Goal: Transaction & Acquisition: Subscribe to service/newsletter

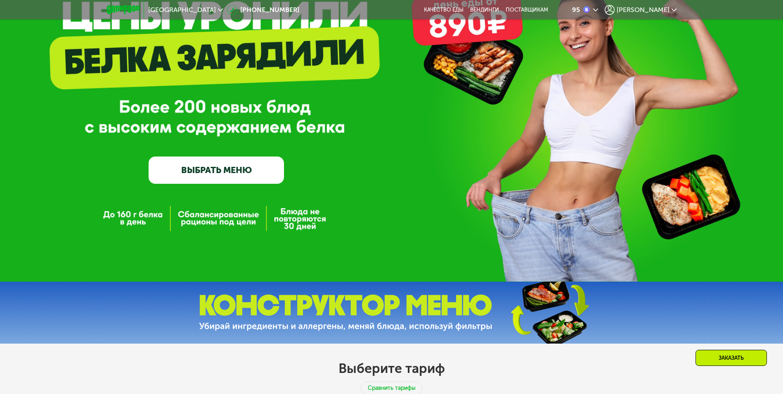
scroll to position [124, 0]
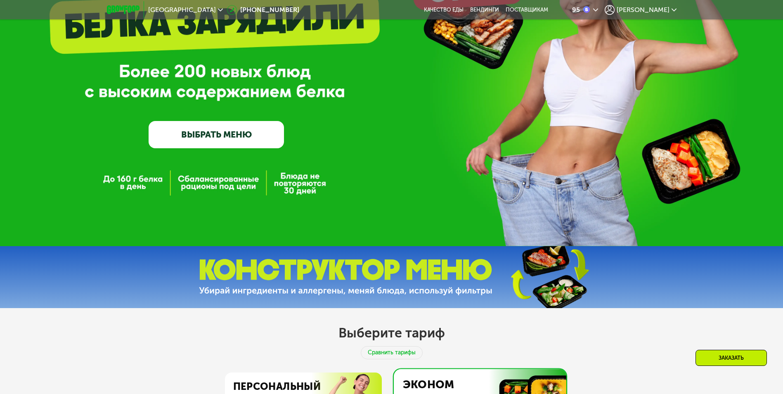
click at [228, 135] on link "ВЫБРАТЬ МЕНЮ" at bounding box center [216, 134] width 135 height 27
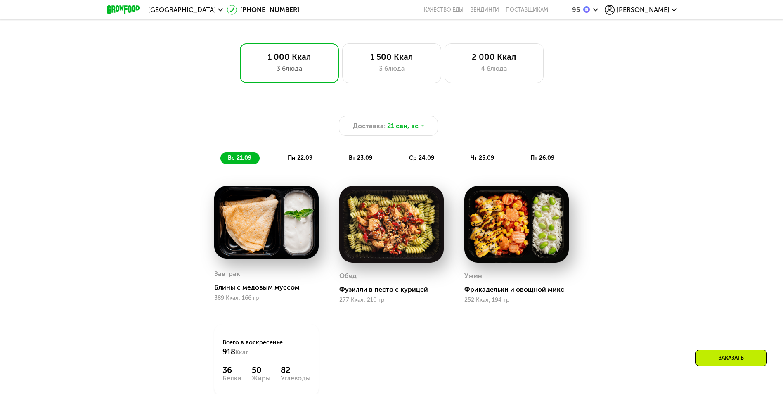
scroll to position [557, 0]
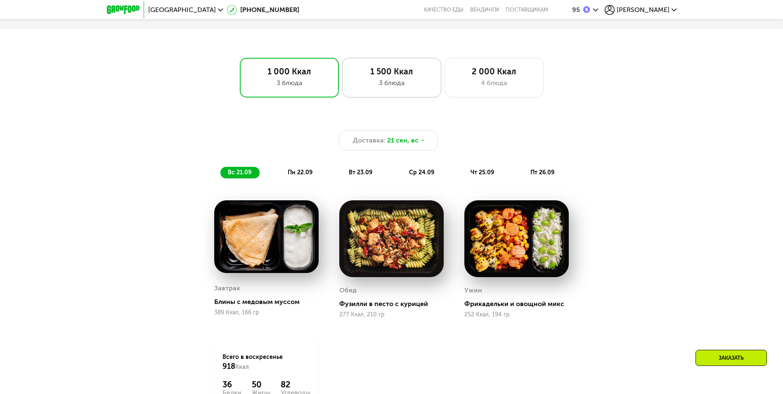
click at [393, 75] on div "1 500 Ккал" at bounding box center [392, 71] width 82 height 10
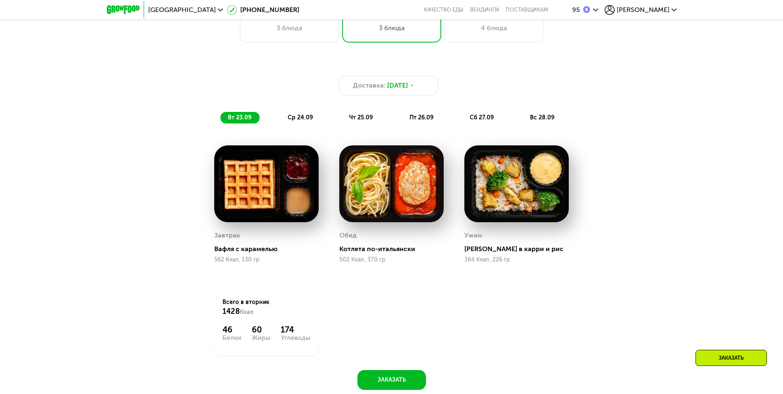
scroll to position [598, 0]
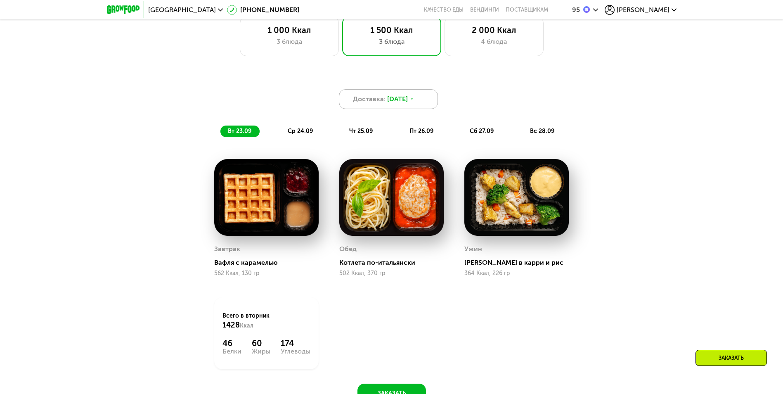
click at [425, 103] on div "Доставка: 23 сен, вт" at bounding box center [388, 99] width 99 height 20
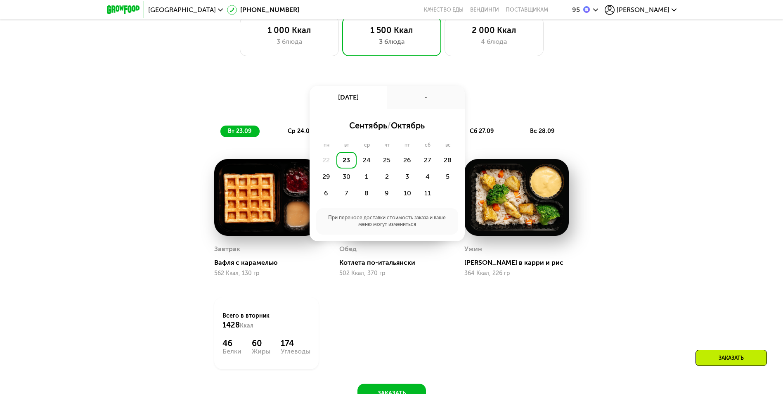
click at [425, 103] on div "-" at bounding box center [426, 97] width 78 height 23
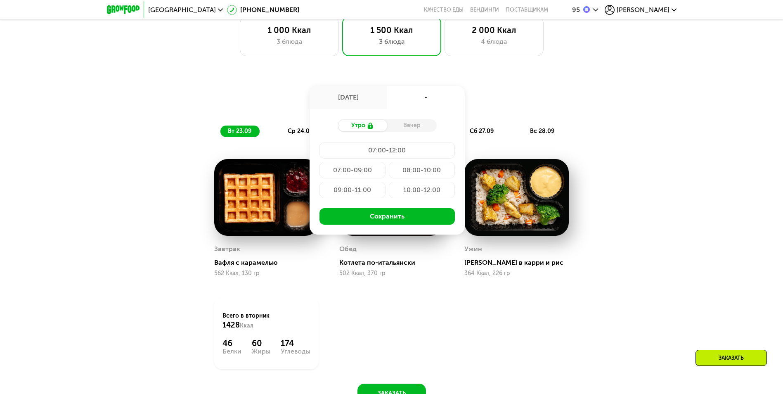
click at [648, 101] on div "Доставка: 23 сен, вт 23 сен, вт - Утро Вечер 07:00-12:00 07:00-09:00 08:00-10:0…" at bounding box center [391, 243] width 783 height 359
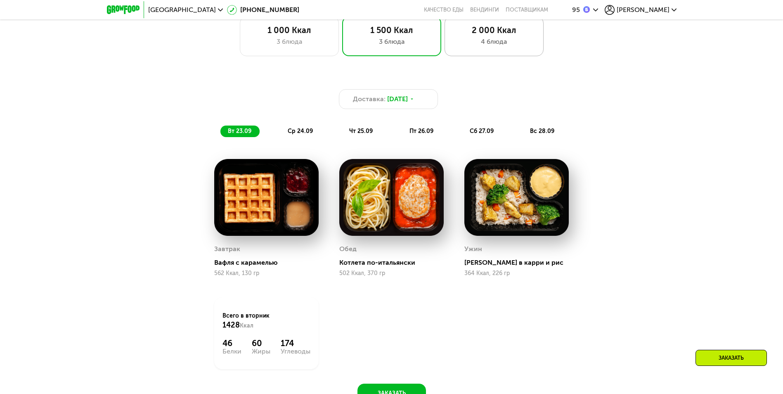
click at [503, 52] on div "2 000 Ккал 4 блюда" at bounding box center [493, 37] width 99 height 40
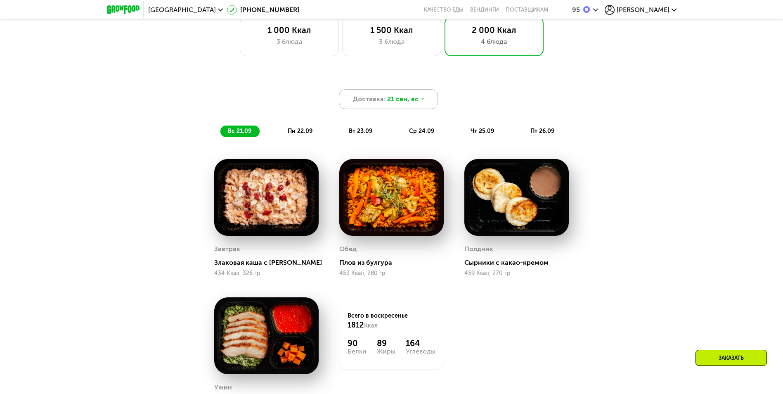
click at [422, 99] on icon at bounding box center [422, 99] width 5 height 5
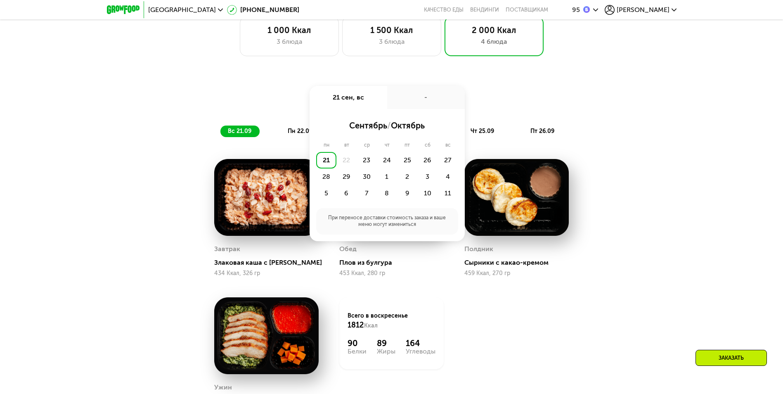
click at [592, 109] on div "Доставка: 21 сен, вс 21 сен, вс - сентябрь / октябрь пн вт ср чт пт сб вс 21 22…" at bounding box center [391, 99] width 488 height 20
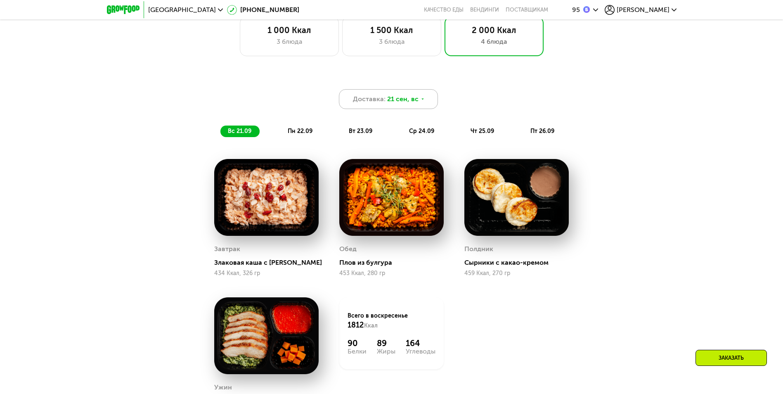
click at [375, 104] on span "Доставка:" at bounding box center [369, 99] width 33 height 10
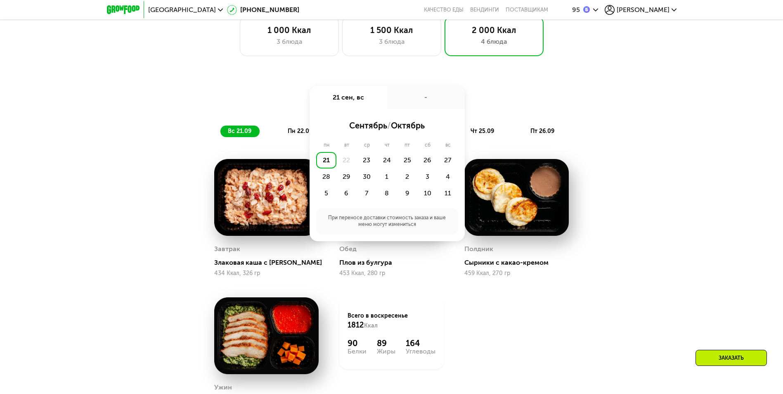
click at [345, 161] on div "22" at bounding box center [346, 160] width 20 height 17
click at [285, 105] on div "Доставка: 21 сен, вс 21 сен, вс - сентябрь / октябрь пн вт ср чт пт сб вс 21 22…" at bounding box center [391, 99] width 488 height 20
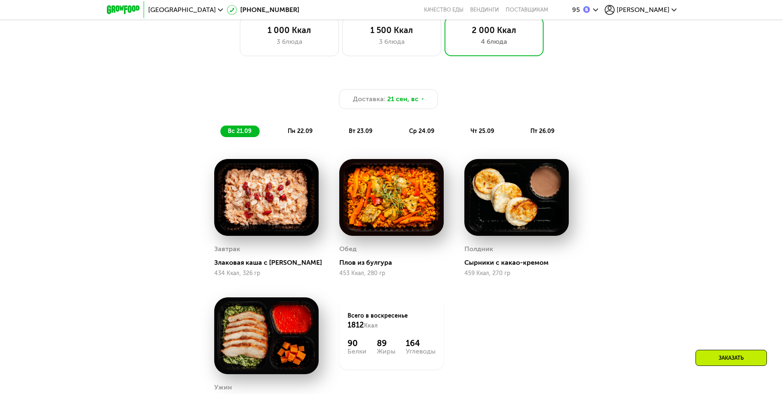
click at [298, 131] on span "пн 22.09" at bounding box center [300, 130] width 25 height 7
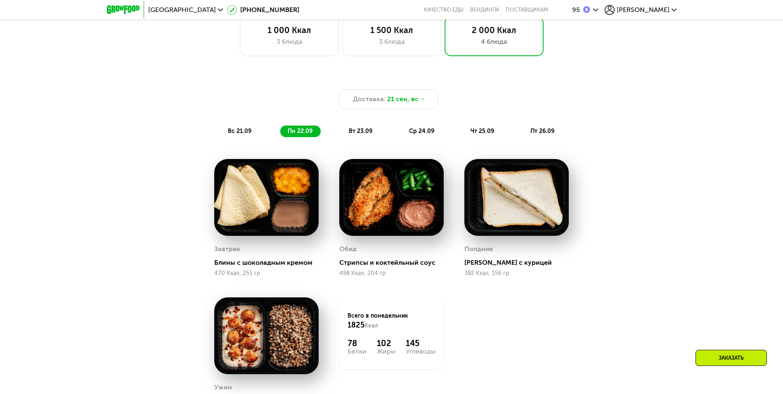
click at [349, 134] on span "вт 23.09" at bounding box center [361, 130] width 24 height 7
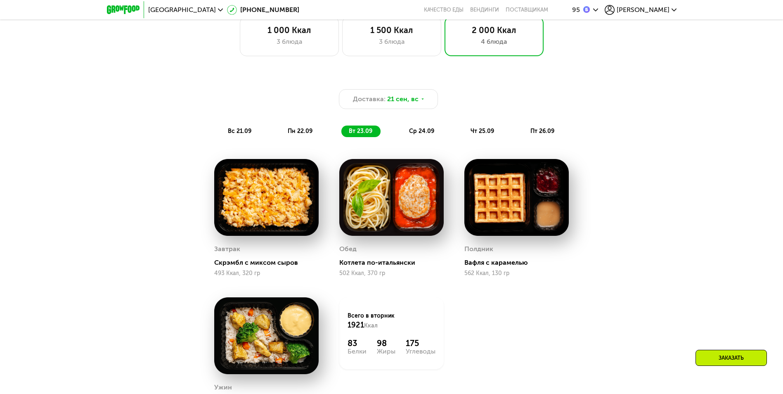
click at [417, 134] on span "ср 24.09" at bounding box center [421, 130] width 25 height 7
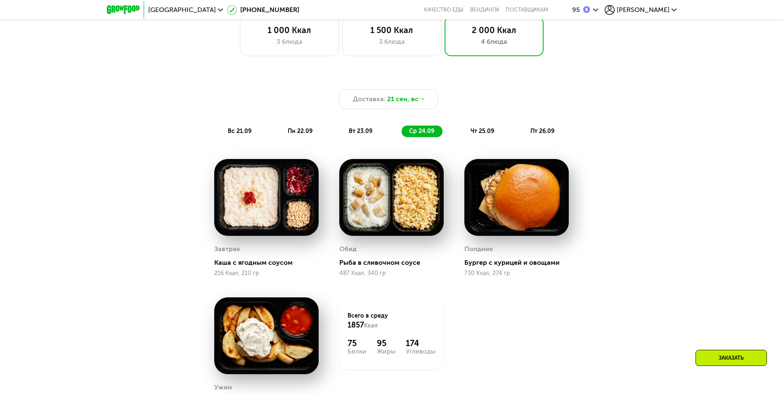
click at [467, 135] on div "чт 25.09" at bounding box center [482, 131] width 39 height 12
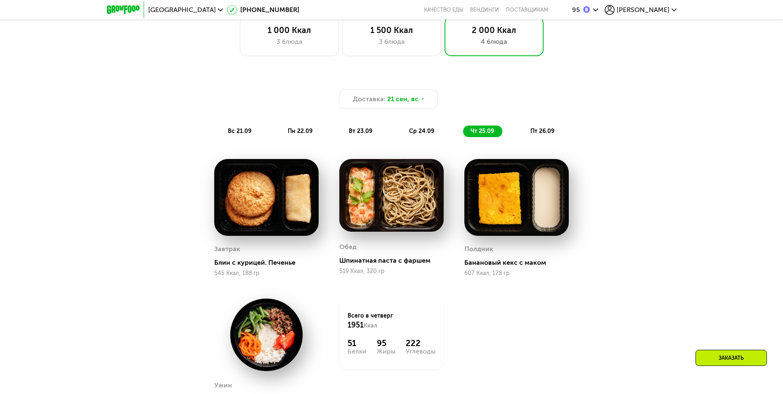
click at [544, 134] on span "пт 26.09" at bounding box center [542, 130] width 24 height 7
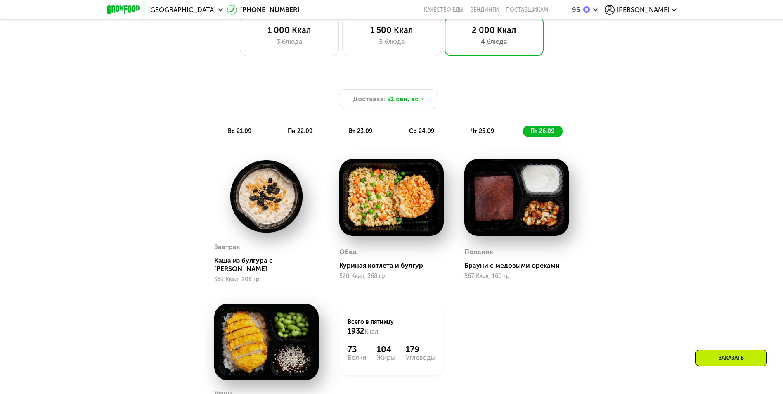
click at [241, 134] on span "вс 21.09" at bounding box center [240, 130] width 24 height 7
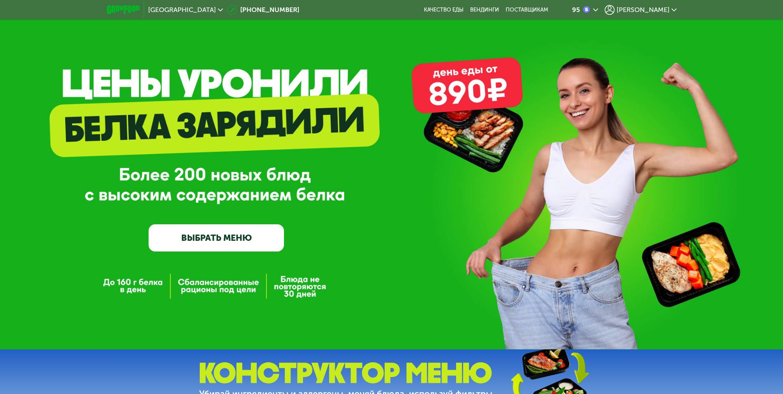
scroll to position [0, 0]
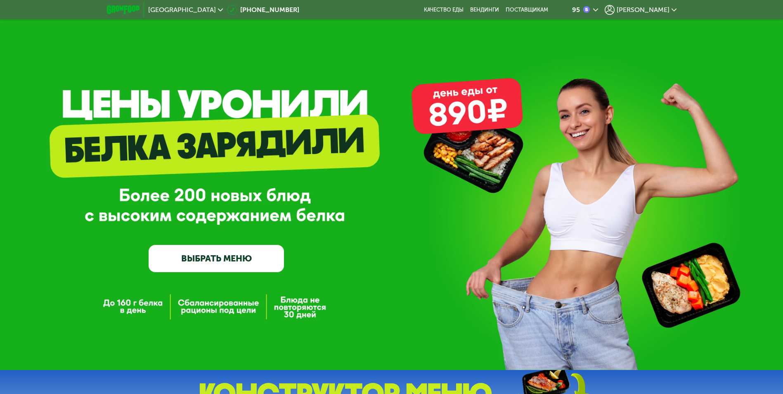
click at [653, 12] on span "[PERSON_NAME]" at bounding box center [642, 10] width 53 height 7
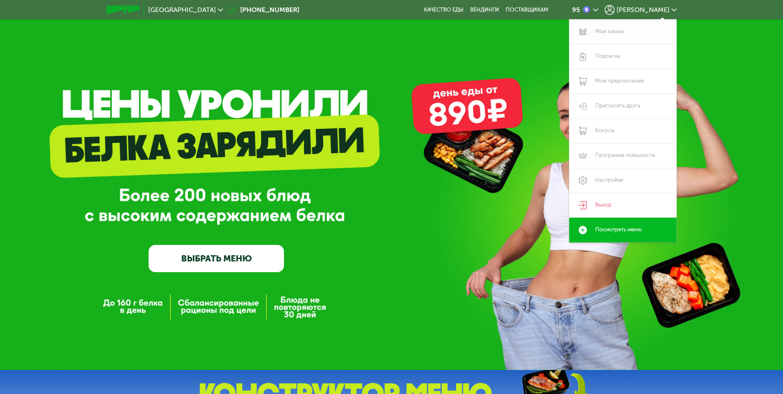
click at [591, 31] on link "Мои заказы" at bounding box center [622, 31] width 107 height 25
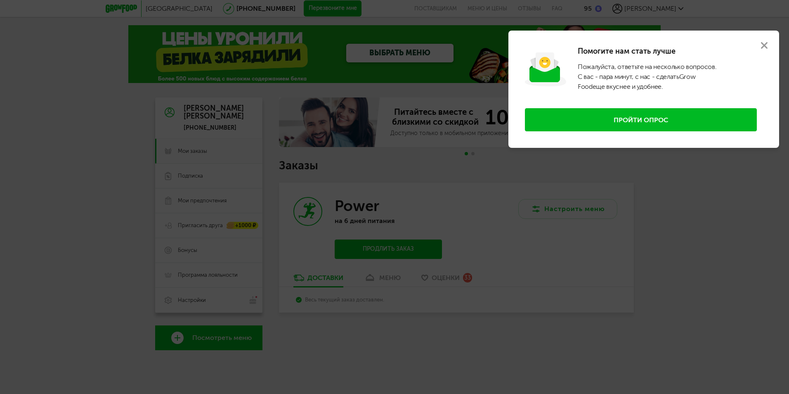
click at [761, 46] on icon at bounding box center [764, 45] width 7 height 7
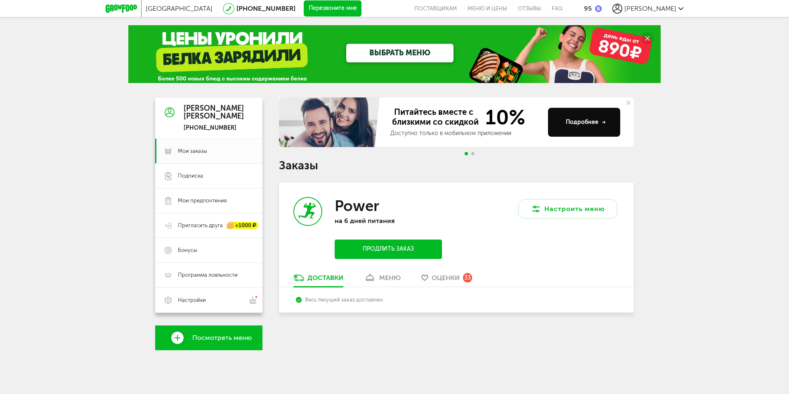
click at [373, 248] on button "Продлить заказ" at bounding box center [388, 248] width 107 height 19
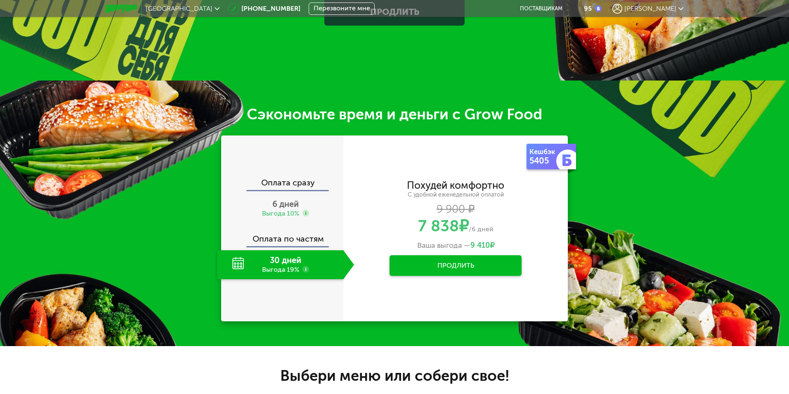
scroll to position [289, 0]
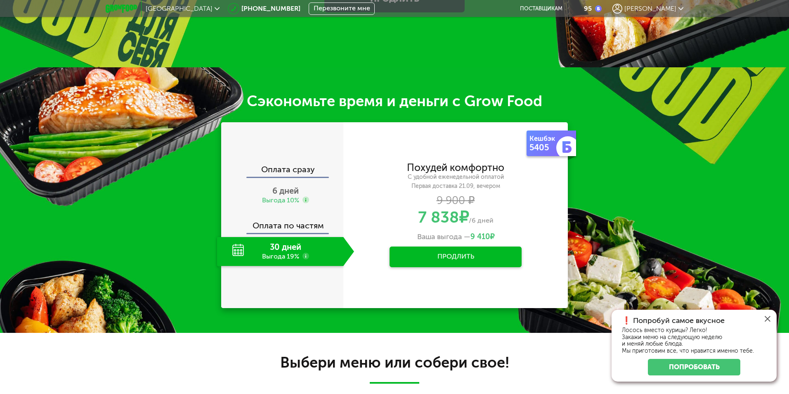
click at [766, 318] on icon at bounding box center [767, 319] width 6 height 6
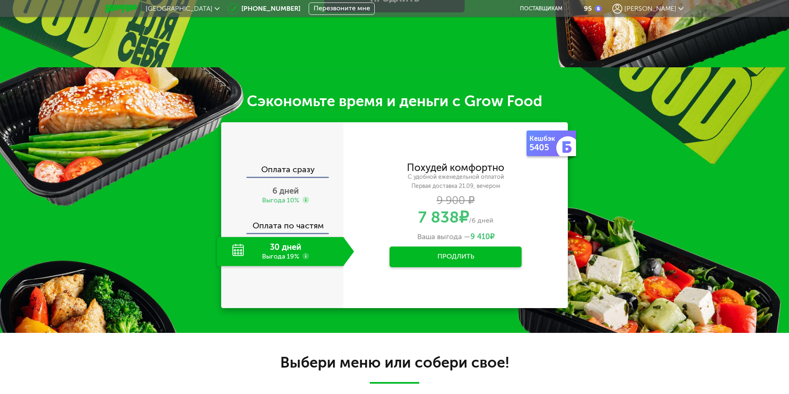
click at [454, 255] on button "Продлить" at bounding box center [455, 256] width 132 height 21
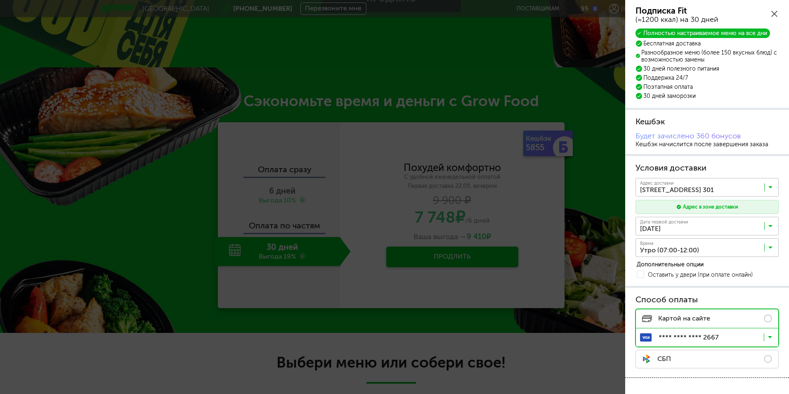
click at [769, 248] on icon at bounding box center [770, 249] width 4 height 8
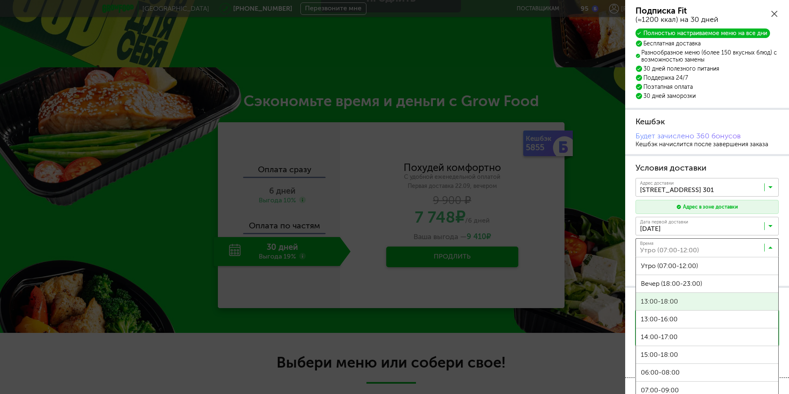
click at [655, 302] on span "13:00-18:00" at bounding box center [707, 301] width 142 height 17
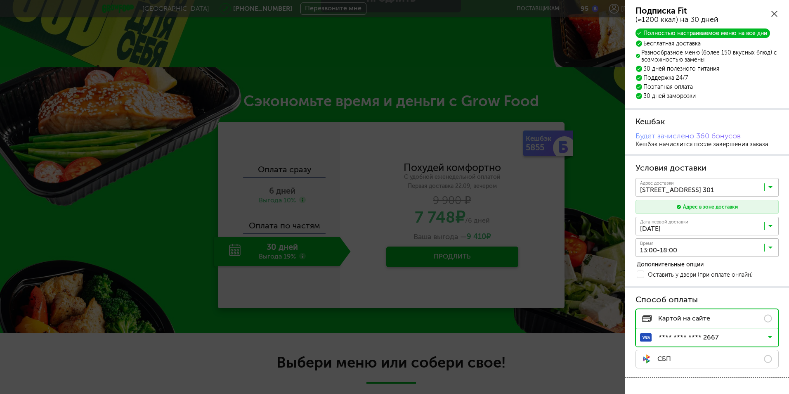
scroll to position [83, 0]
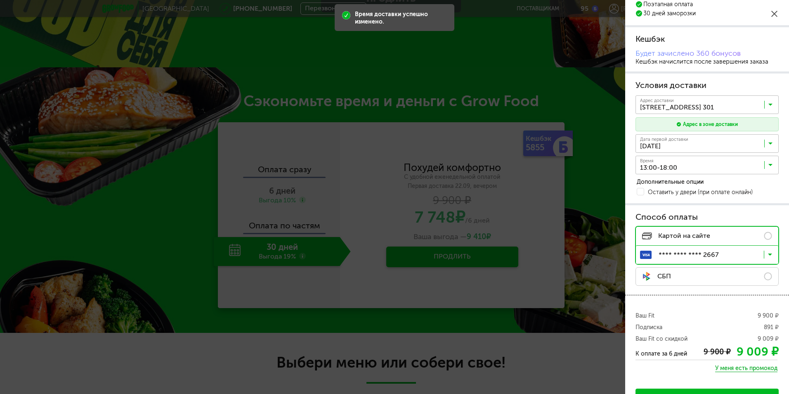
click at [770, 276] on label "СБП" at bounding box center [706, 276] width 143 height 19
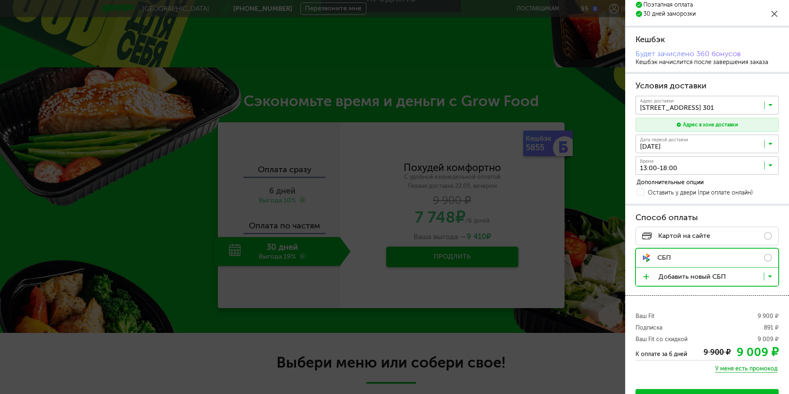
scroll to position [110, 0]
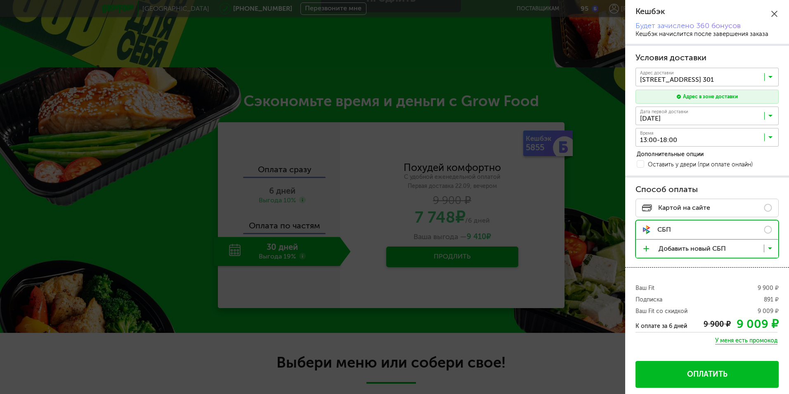
click at [715, 371] on span "Оплатить" at bounding box center [707, 374] width 40 height 8
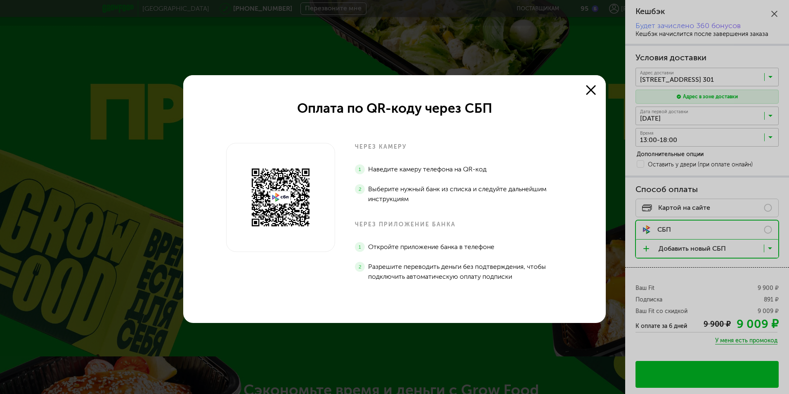
scroll to position [0, 0]
